Goal: Find specific page/section: Find specific page/section

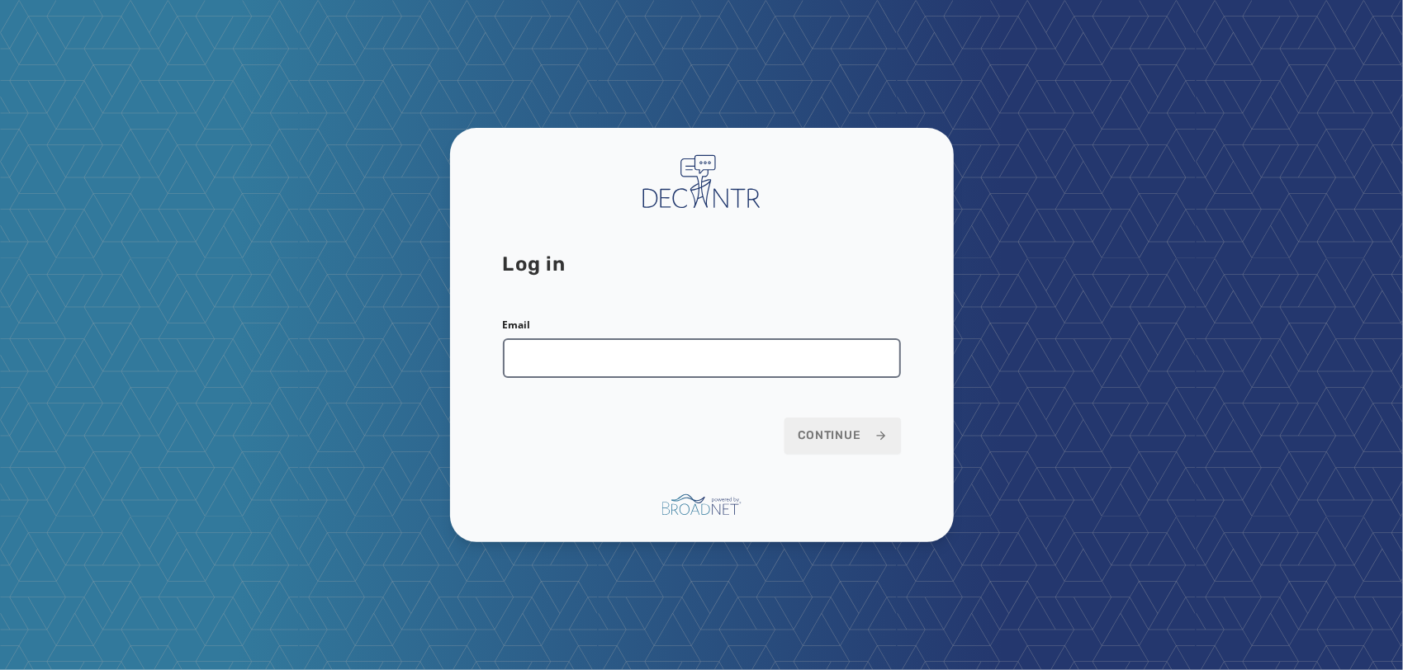
click at [611, 356] on input "Email" at bounding box center [702, 358] width 398 height 40
type input "**********"
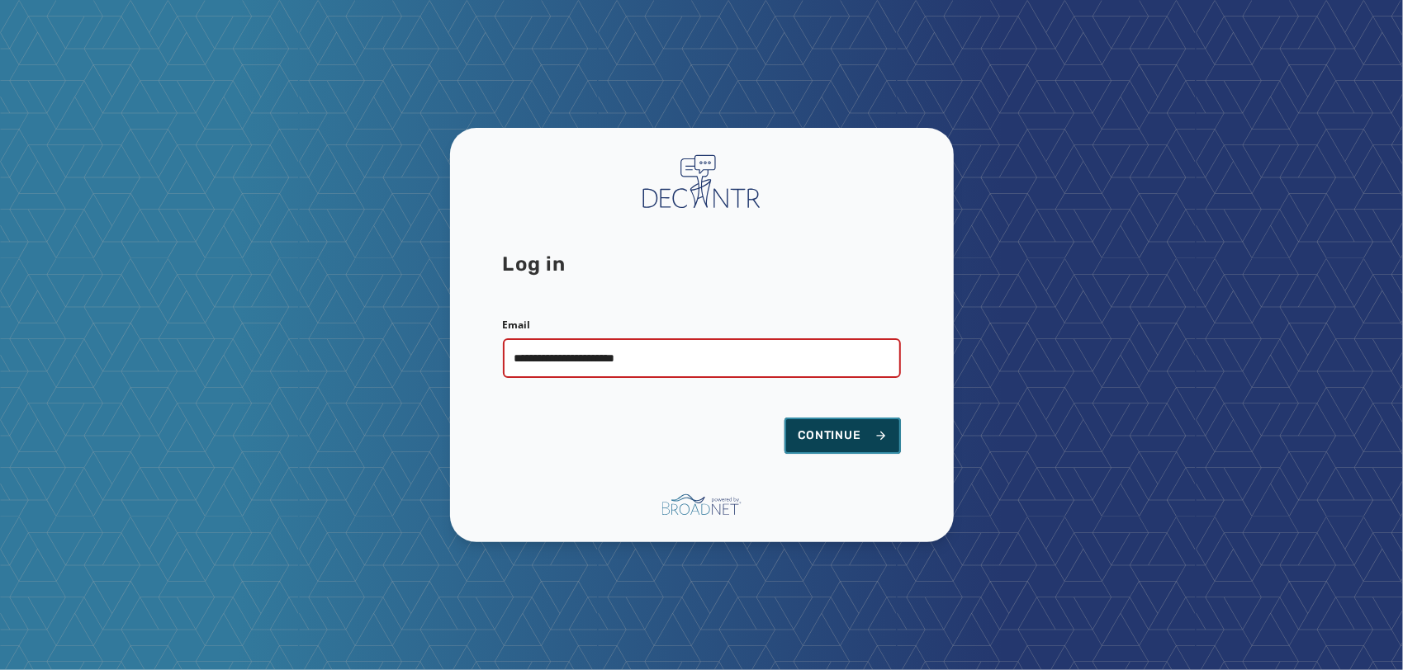
click at [800, 419] on button "Continue" at bounding box center [842, 436] width 116 height 36
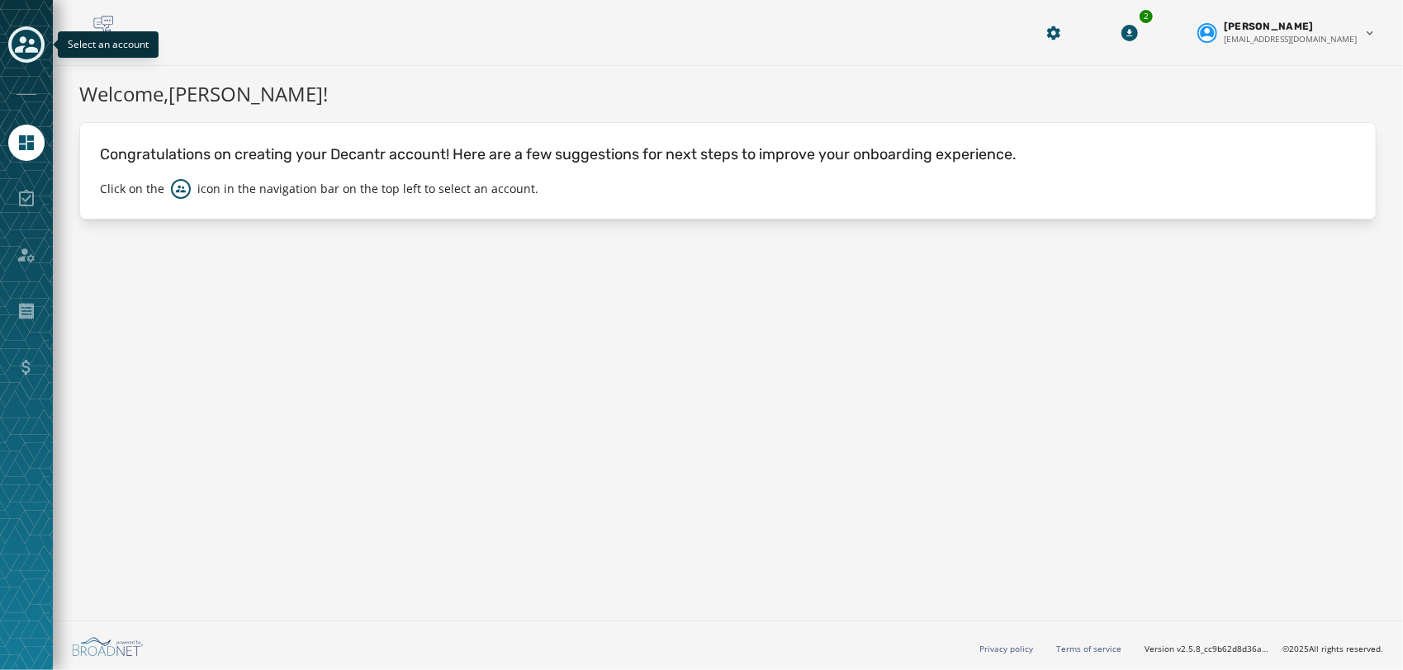
click at [30, 49] on icon "Toggle account select drawer" at bounding box center [26, 44] width 23 height 17
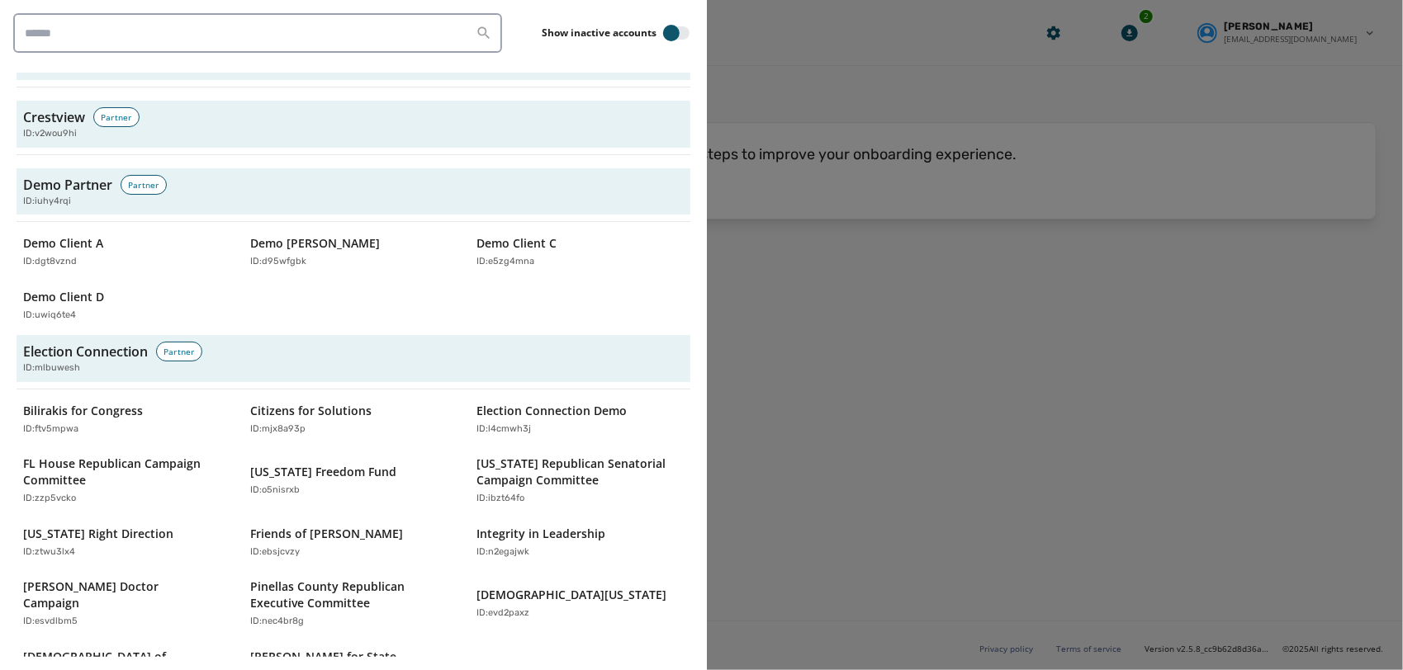
scroll to position [1932, 0]
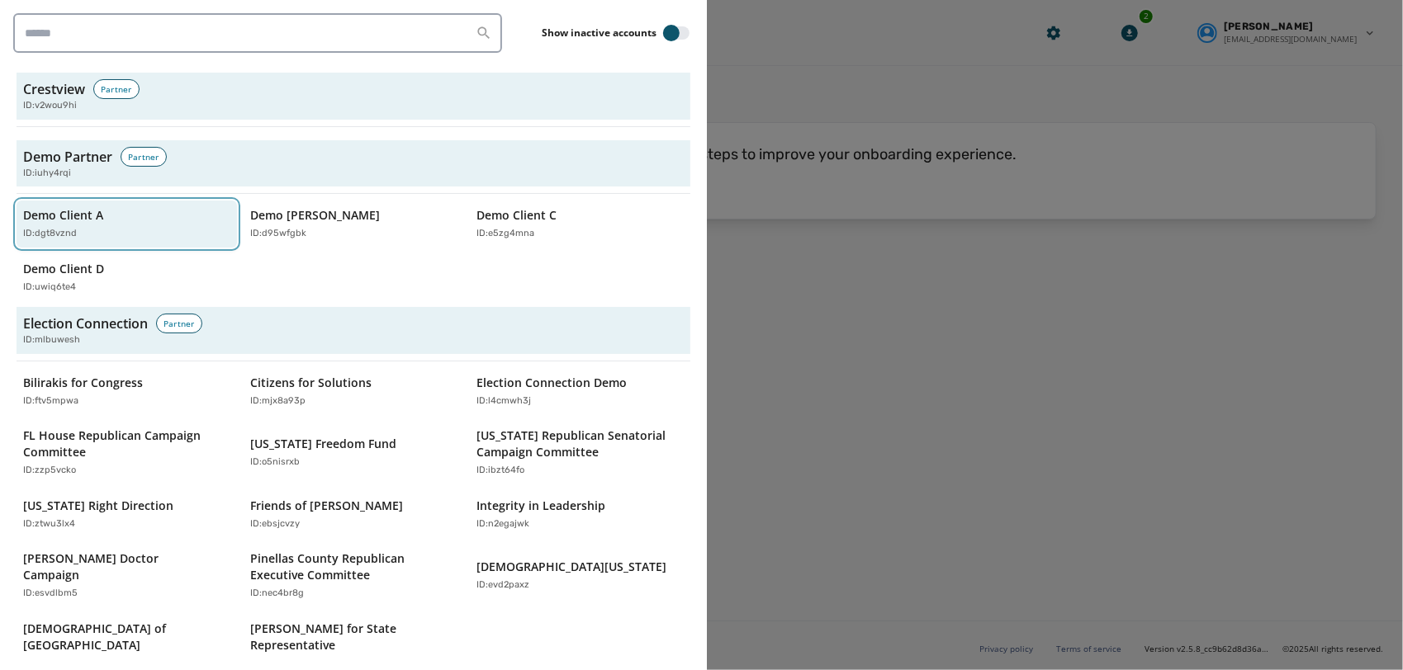
click at [97, 233] on div "ID: dgt8vznd" at bounding box center [118, 234] width 191 height 14
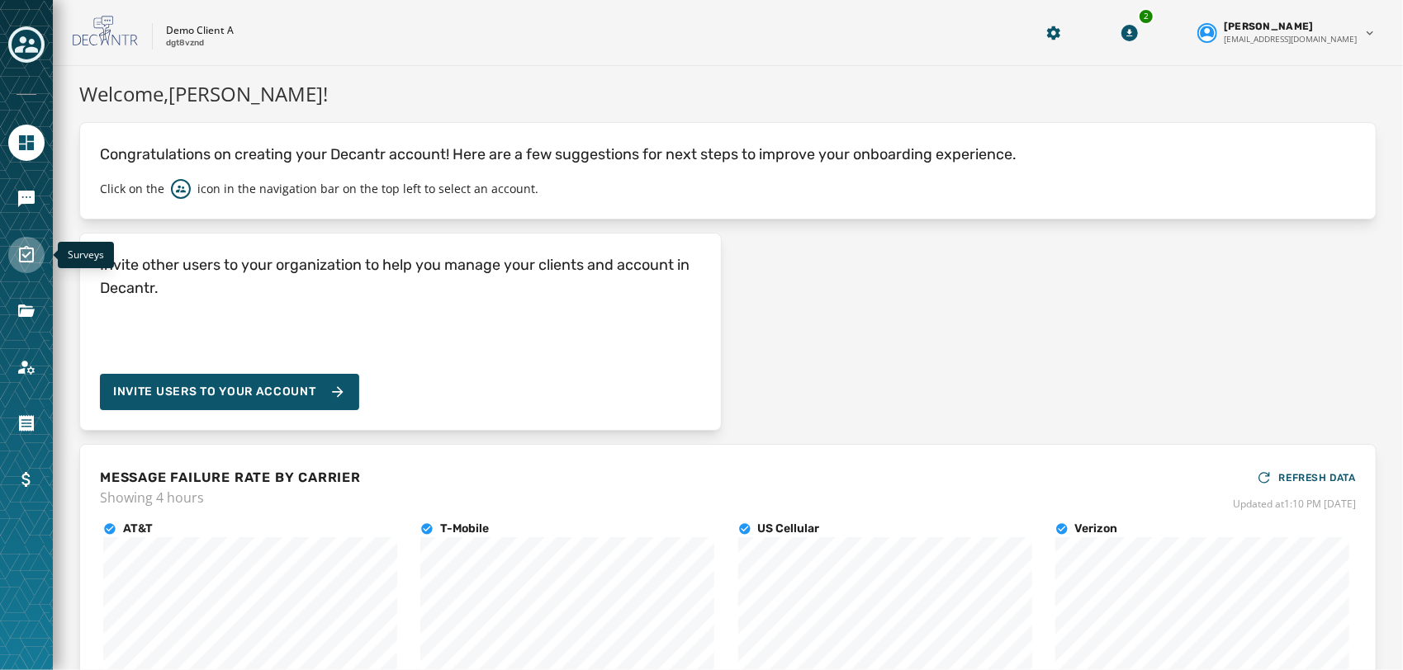
click at [26, 264] on link "Navigate to Surveys" at bounding box center [26, 255] width 36 height 36
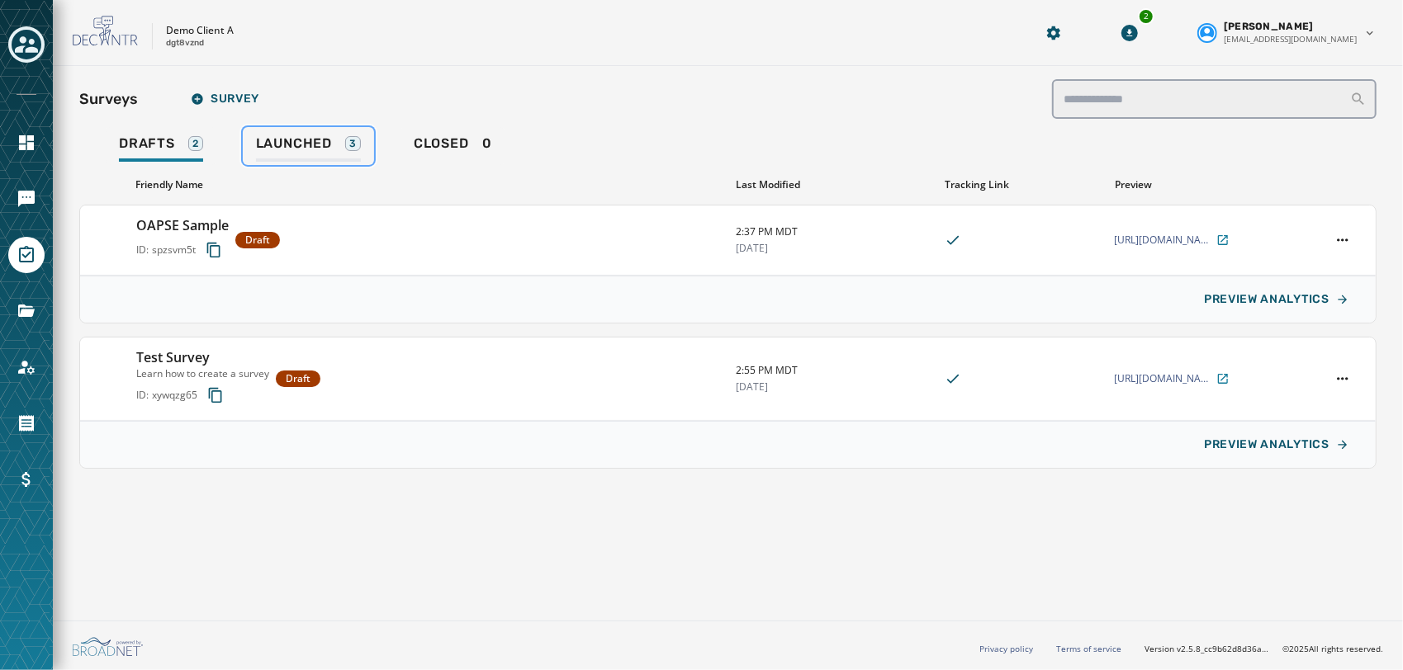
click at [271, 149] on span "Launched" at bounding box center [294, 143] width 76 height 17
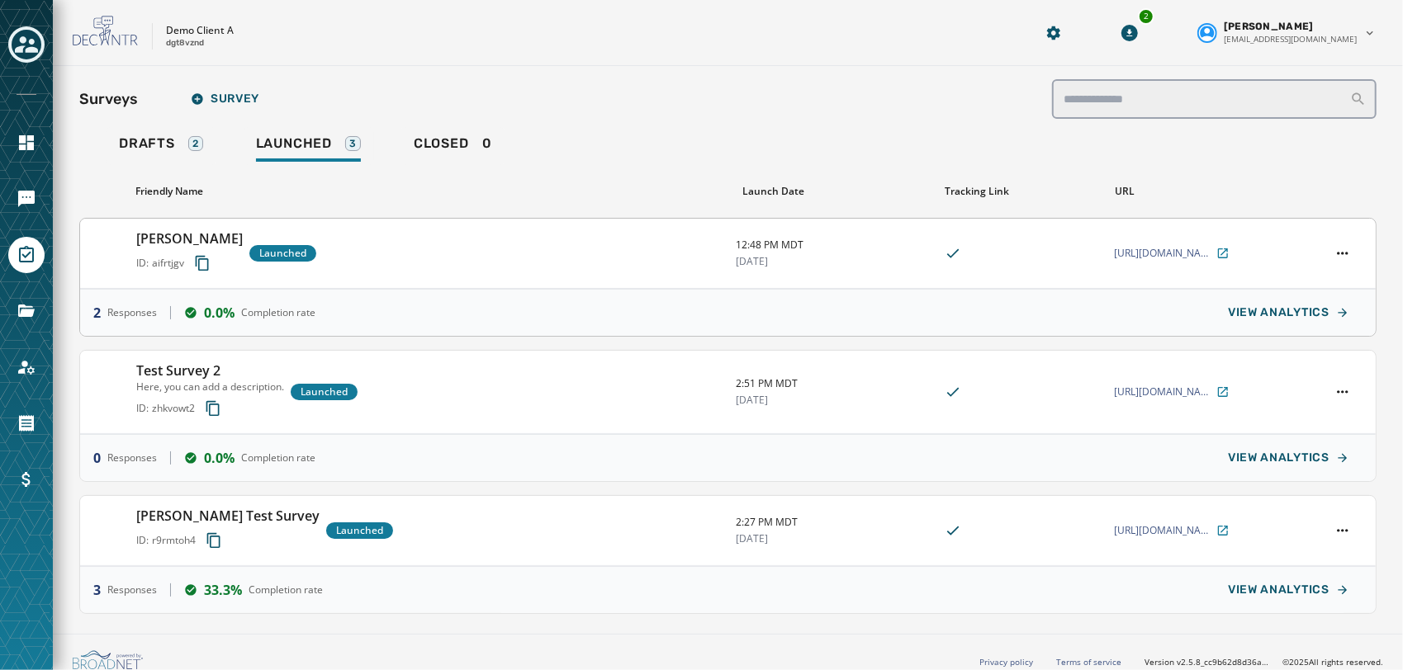
click at [199, 231] on h3 "[PERSON_NAME]" at bounding box center [189, 239] width 107 height 20
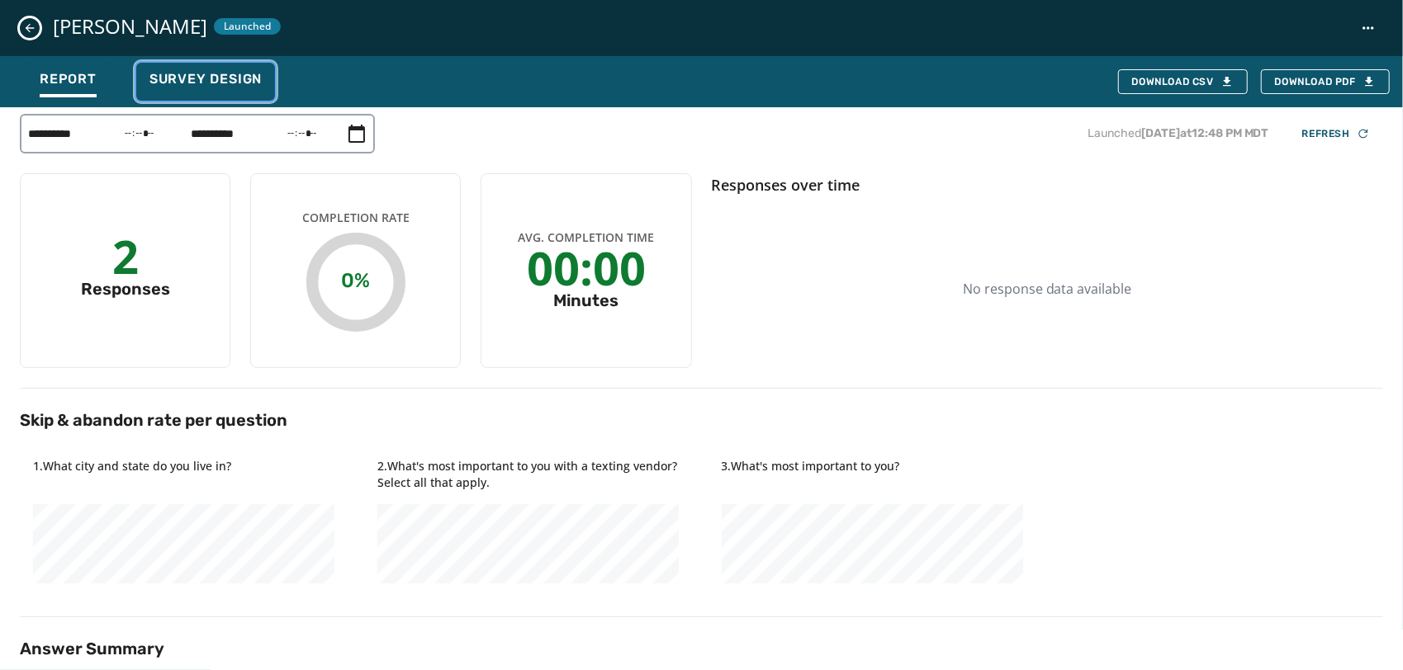
click at [171, 69] on button "Survey Design" at bounding box center [205, 82] width 139 height 38
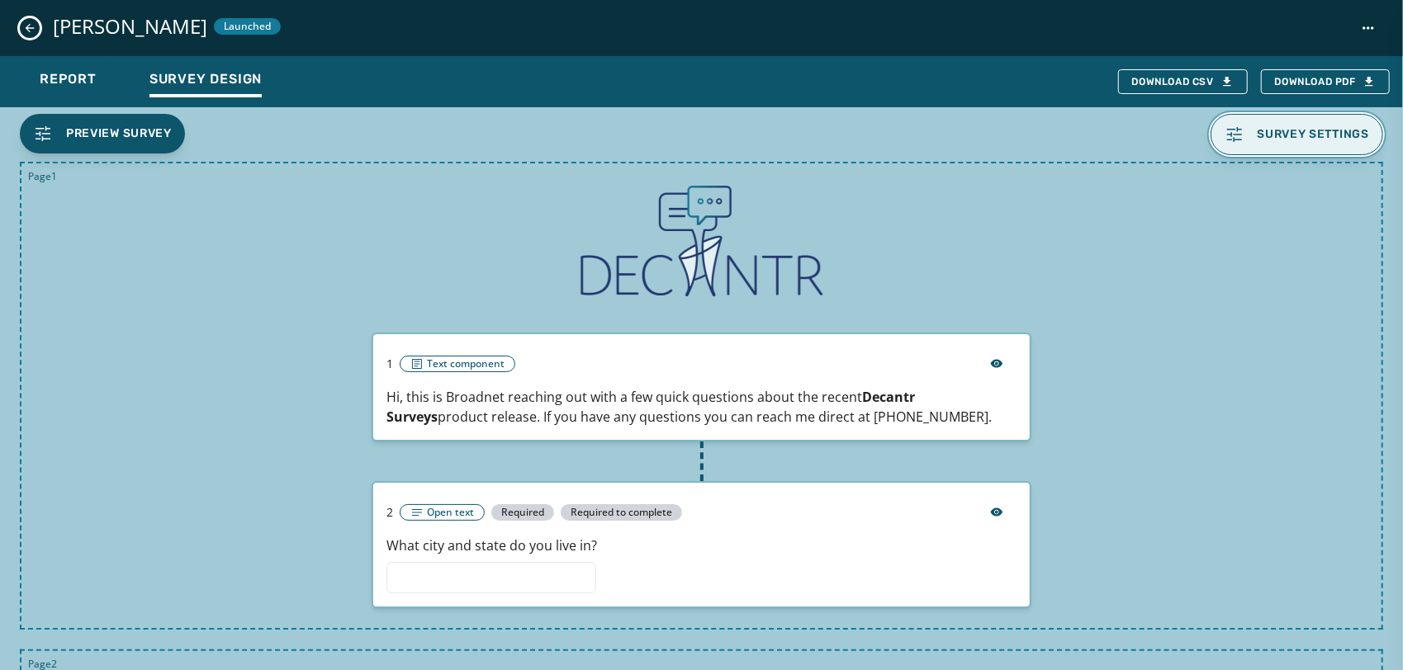
click at [1290, 135] on span "Survey settings" at bounding box center [1313, 134] width 112 height 13
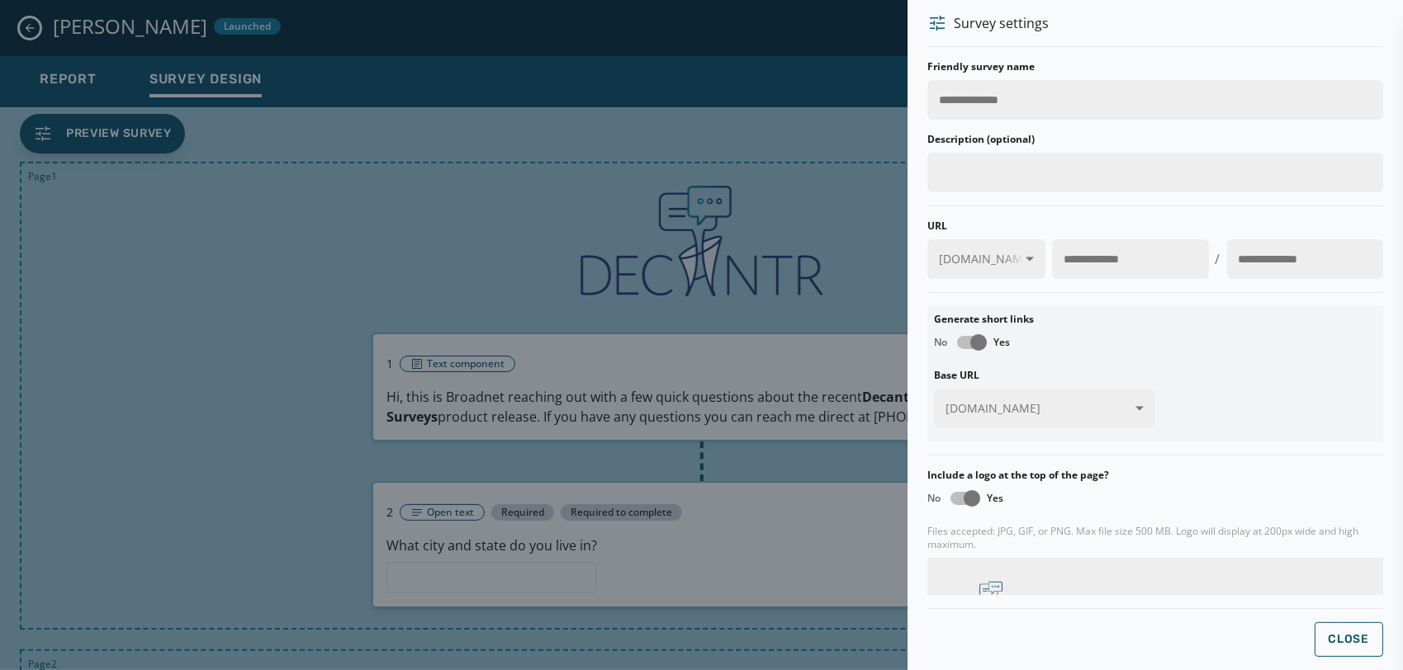
click at [570, 302] on div at bounding box center [701, 335] width 1403 height 670
click at [1336, 624] on button "Close" at bounding box center [1348, 639] width 69 height 35
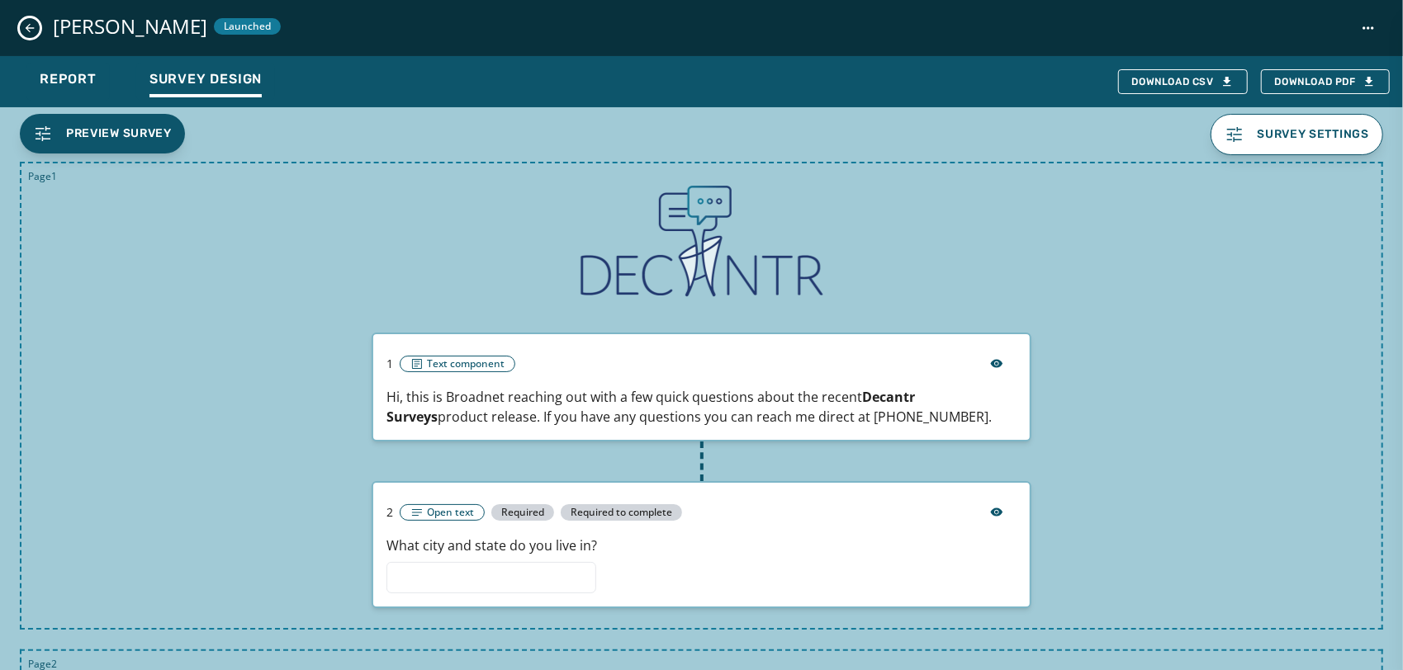
click at [40, 26] on div "[PERSON_NAME] Launched" at bounding box center [701, 28] width 1403 height 56
click at [31, 26] on icon "Close survey details drawer" at bounding box center [29, 27] width 13 height 13
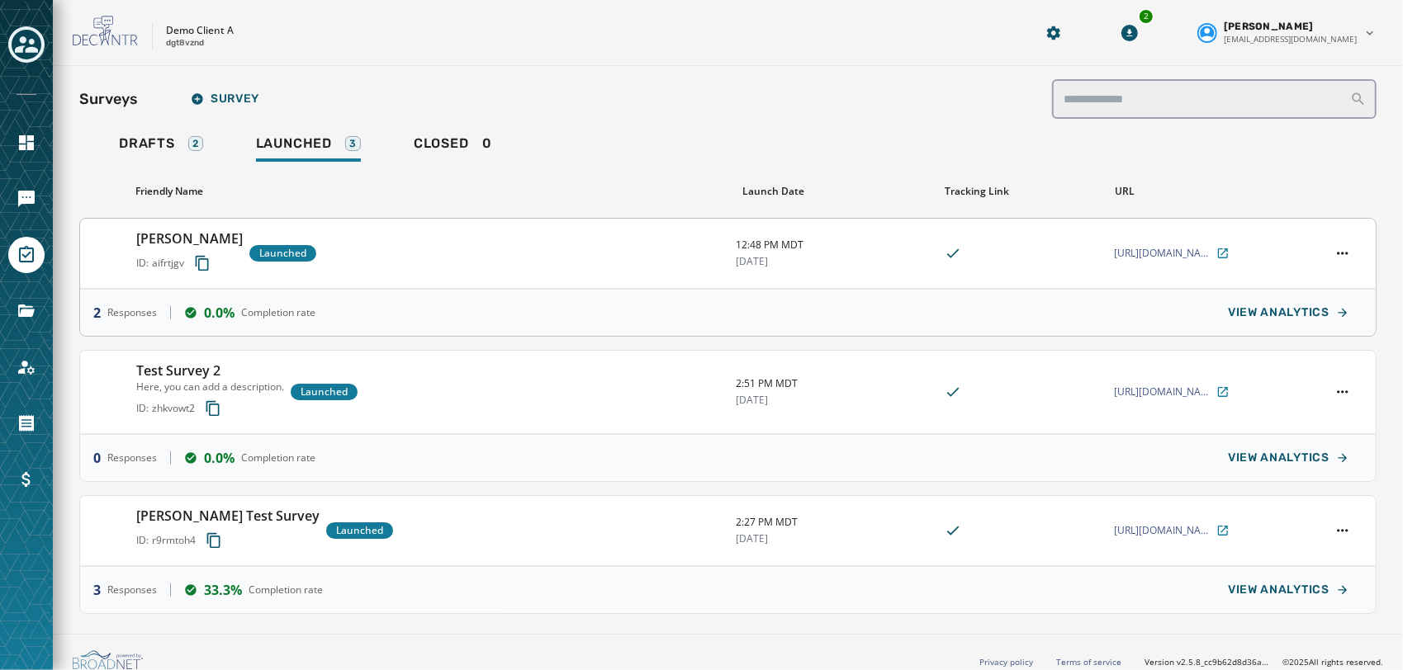
click at [228, 234] on h3 "[PERSON_NAME]" at bounding box center [189, 239] width 107 height 20
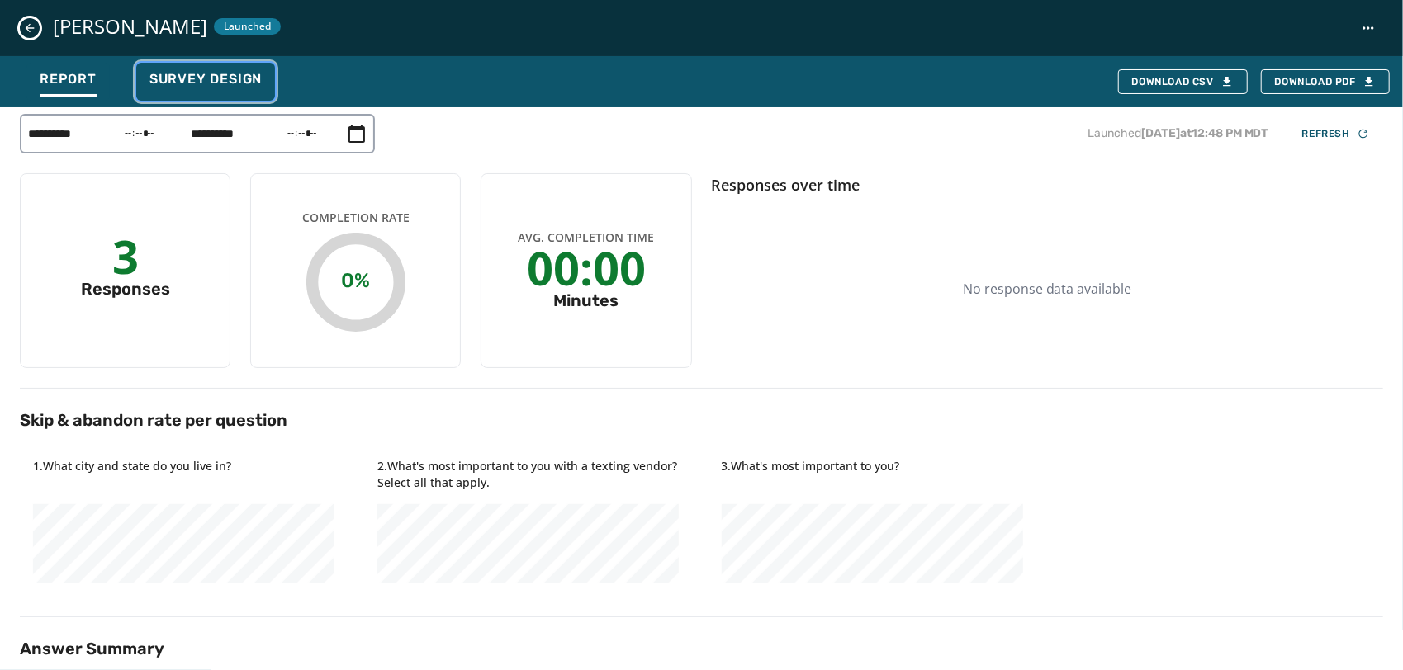
click at [228, 74] on span "Survey Design" at bounding box center [205, 79] width 112 height 17
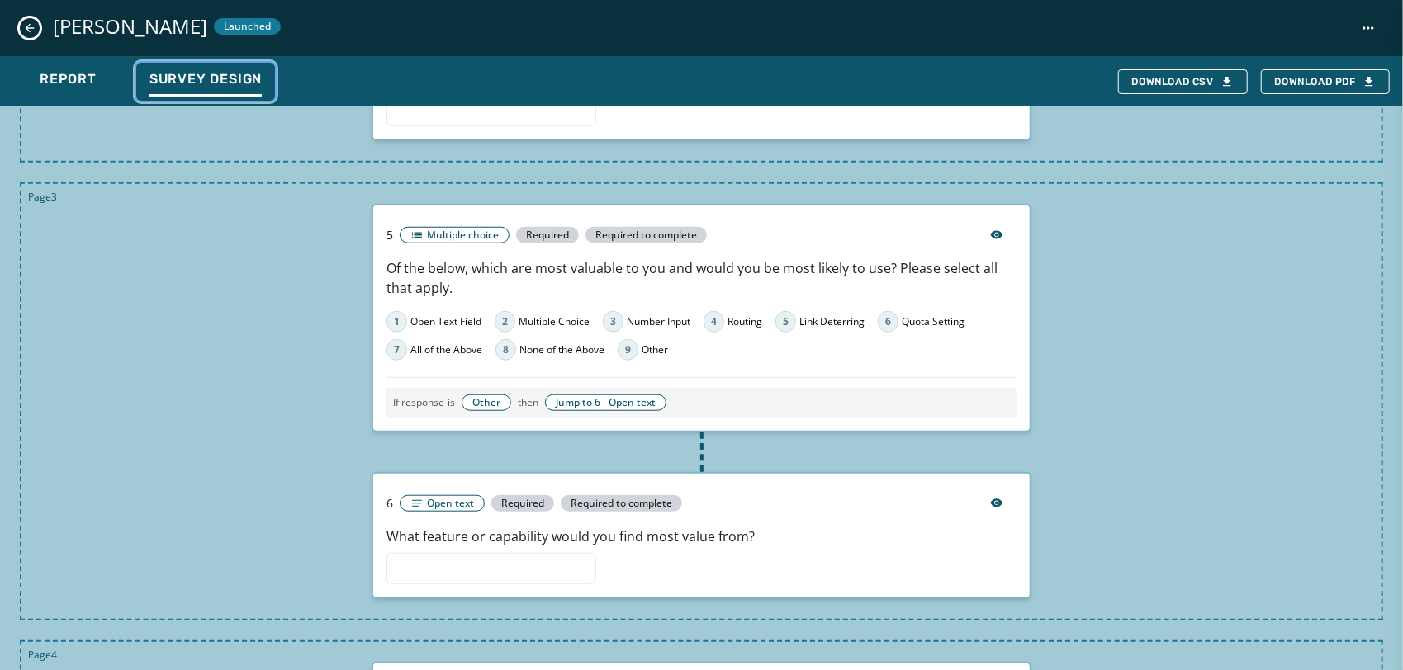
scroll to position [943, 0]
